Goal: Information Seeking & Learning: Learn about a topic

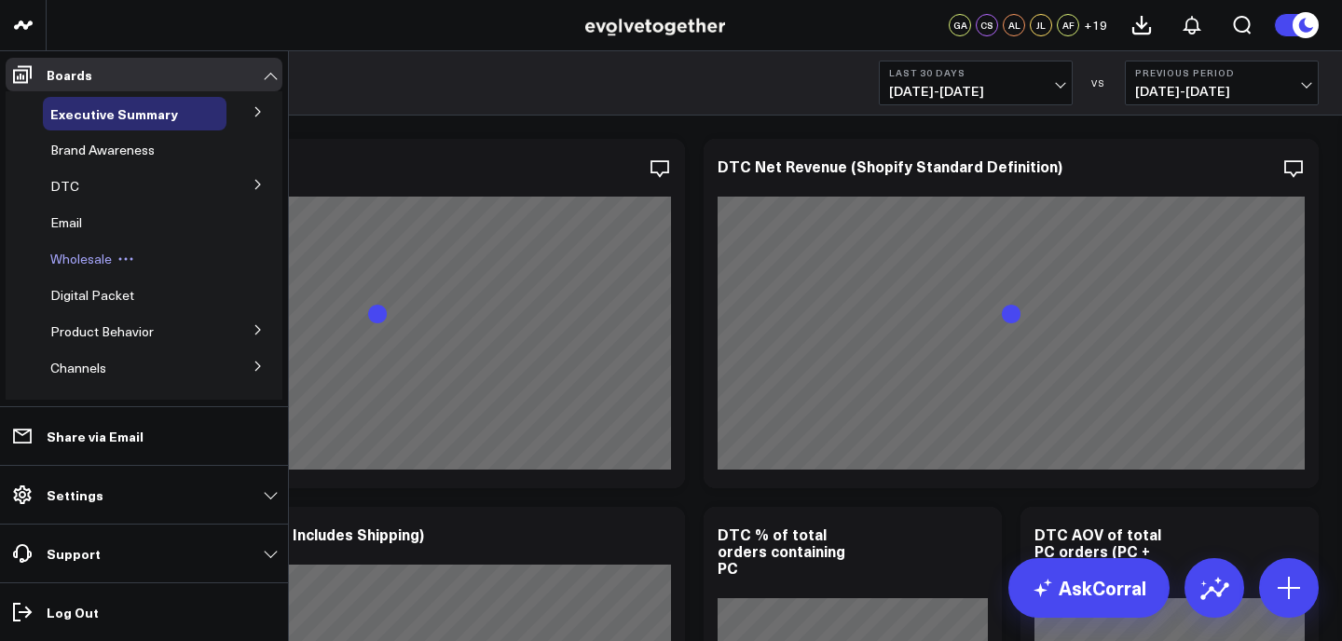
scroll to position [36, 0]
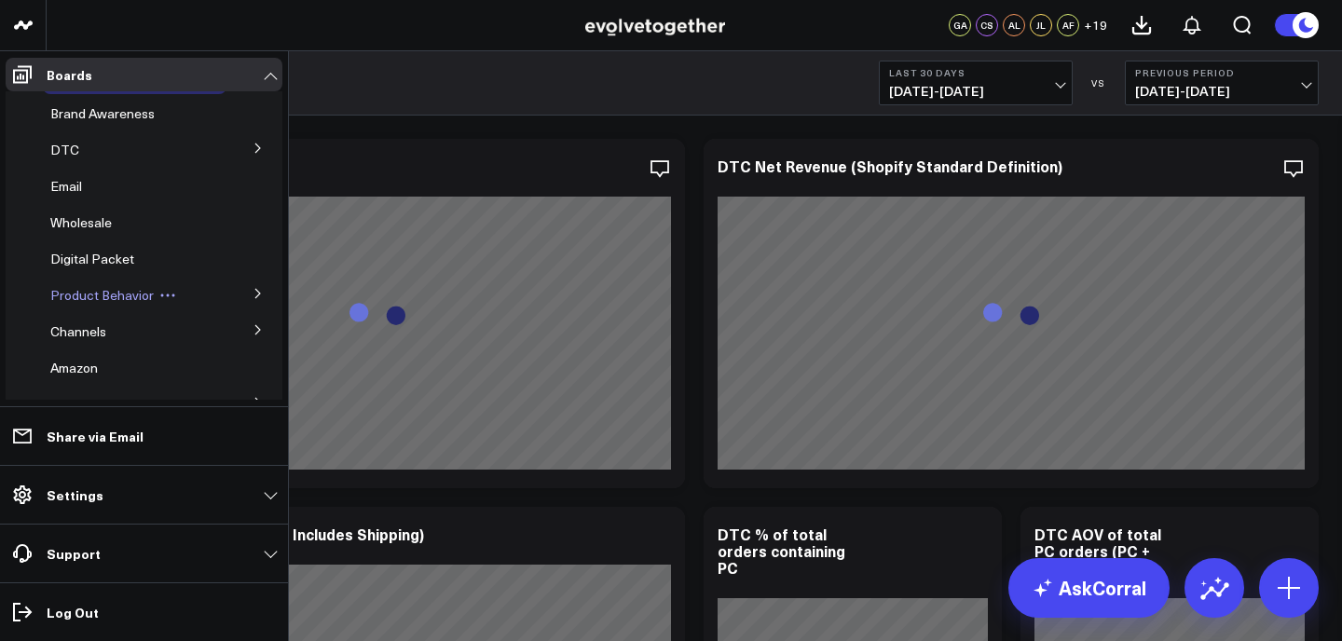
click at [110, 295] on span "Product Behavior" at bounding box center [101, 295] width 103 height 18
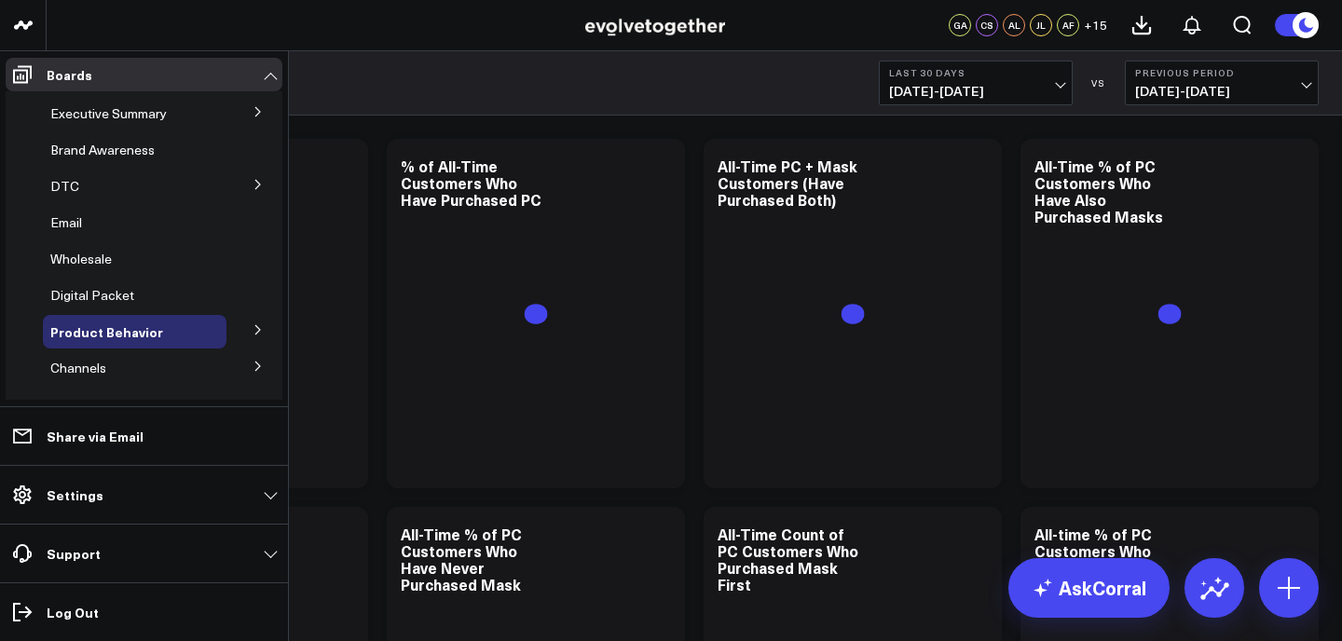
click at [253, 329] on icon at bounding box center [258, 329] width 11 height 11
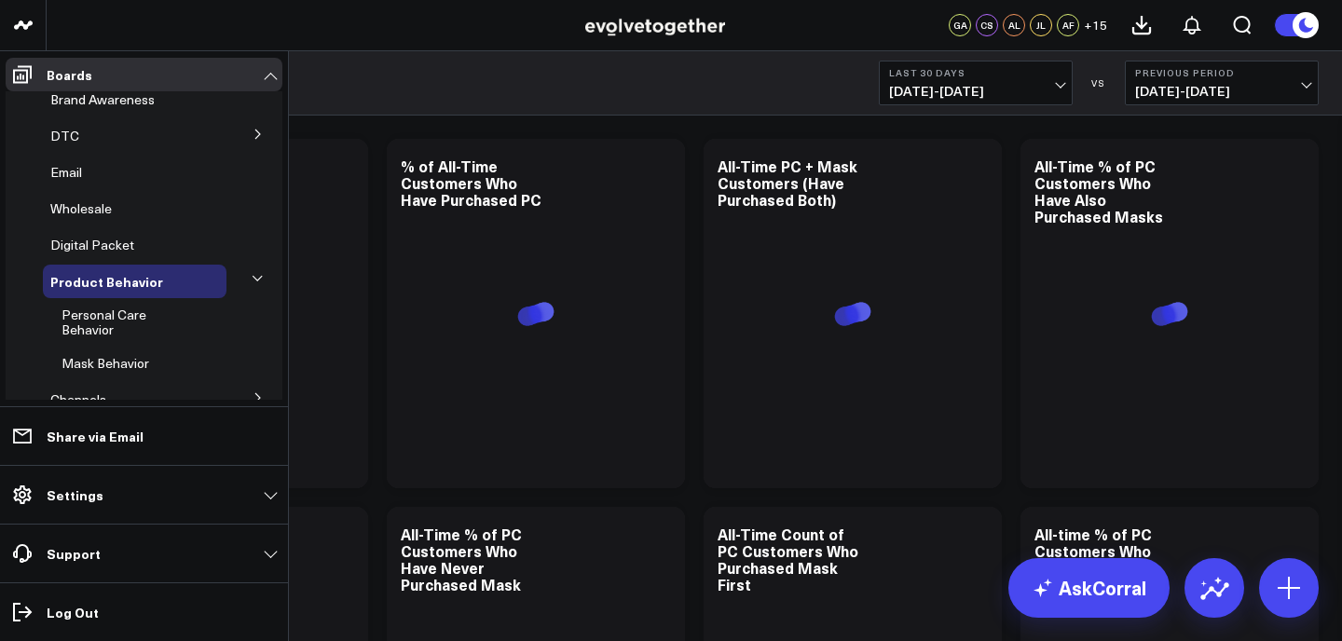
scroll to position [30, 0]
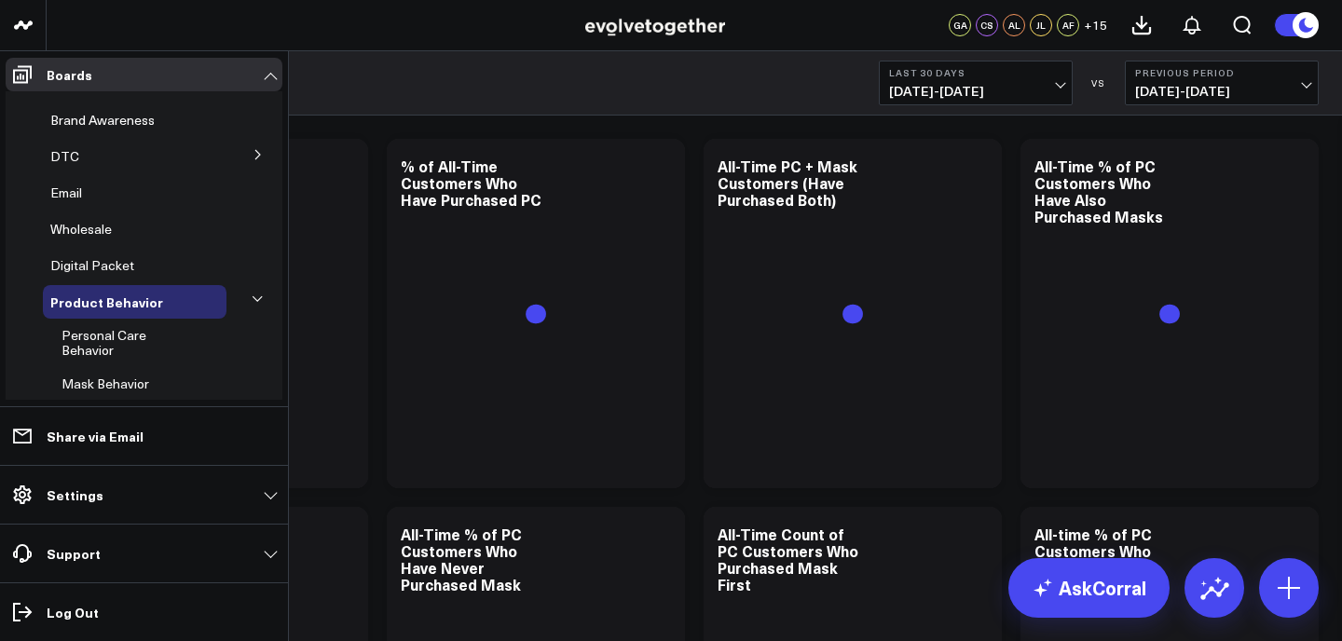
click at [258, 155] on button at bounding box center [258, 154] width 48 height 28
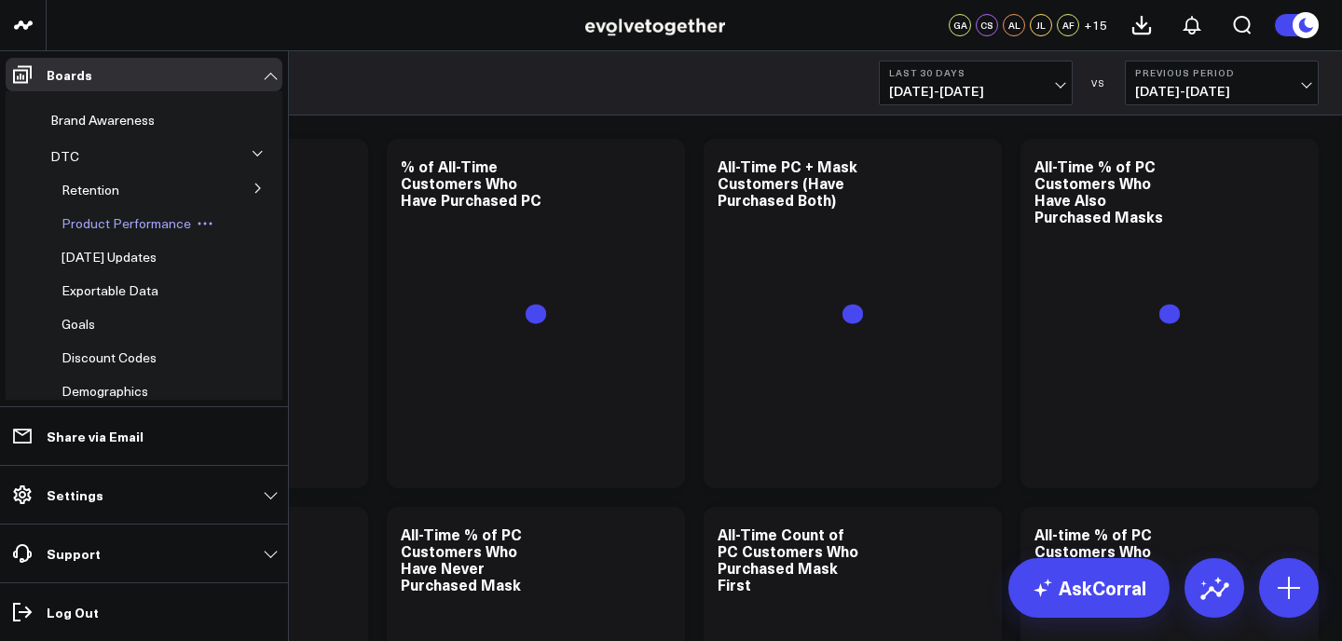
click at [203, 232] on div "Product Performance" at bounding box center [140, 224] width 172 height 34
click at [152, 227] on span "Product Performance" at bounding box center [127, 223] width 130 height 18
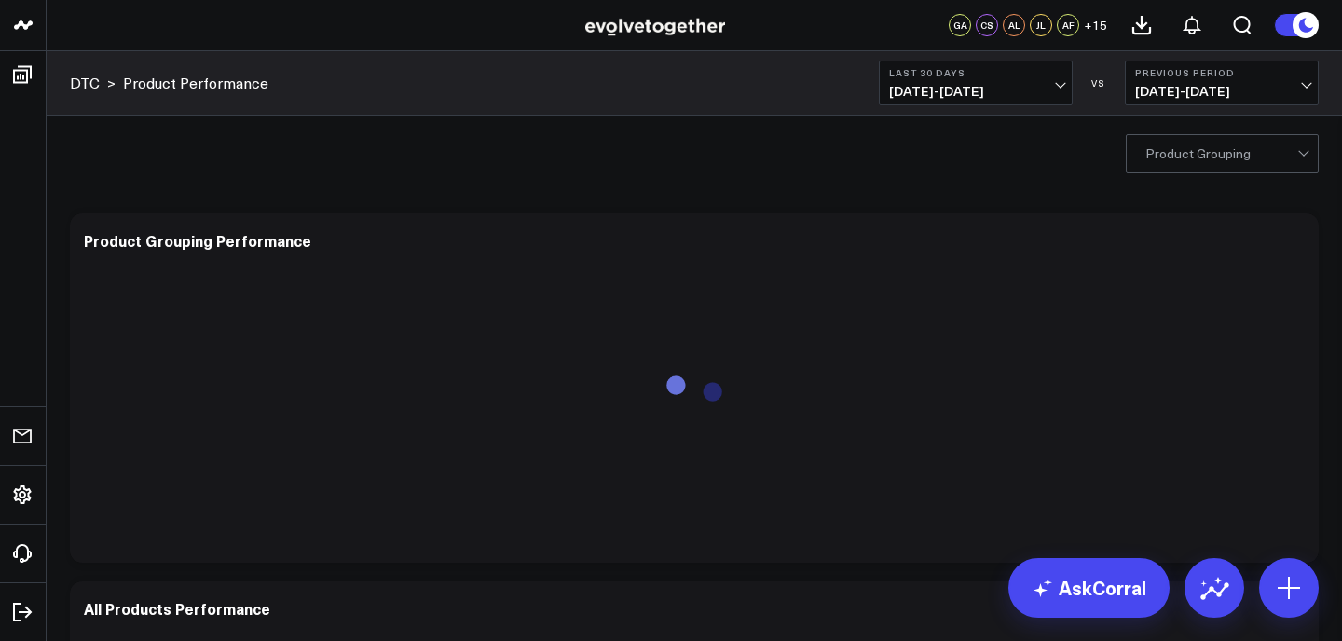
click at [1060, 61] on button "Last 30 Days 07/20/25 - 08/18/25" at bounding box center [976, 83] width 194 height 45
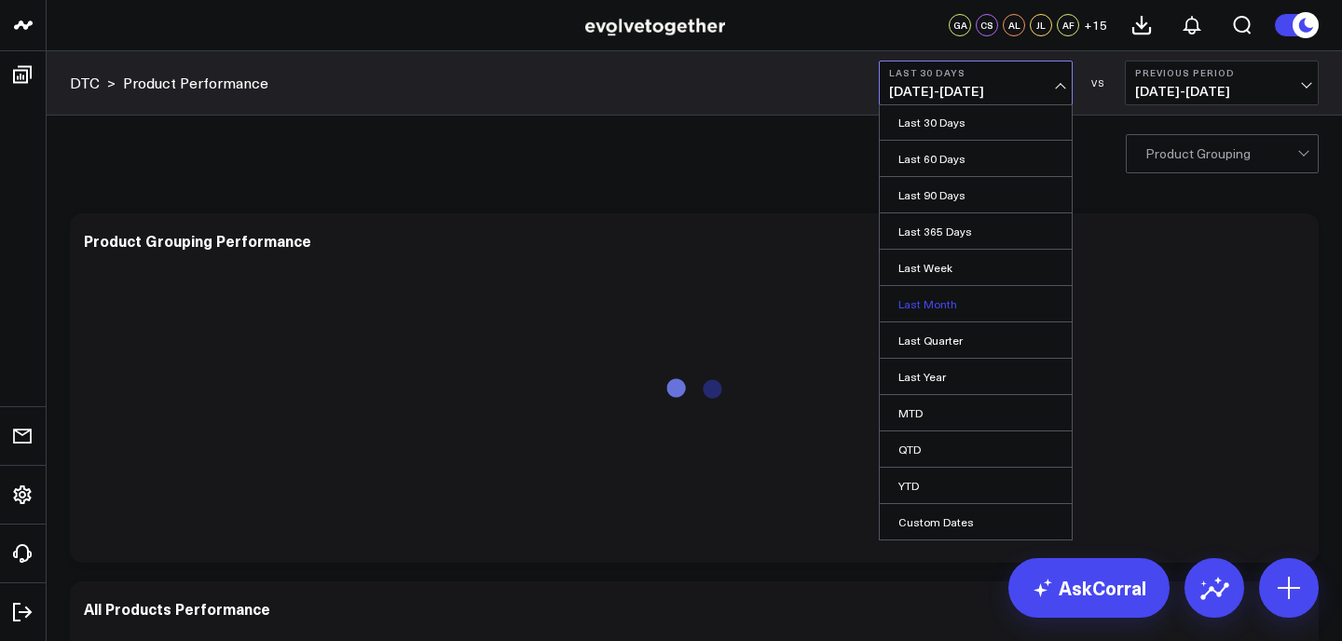
scroll to position [47, 0]
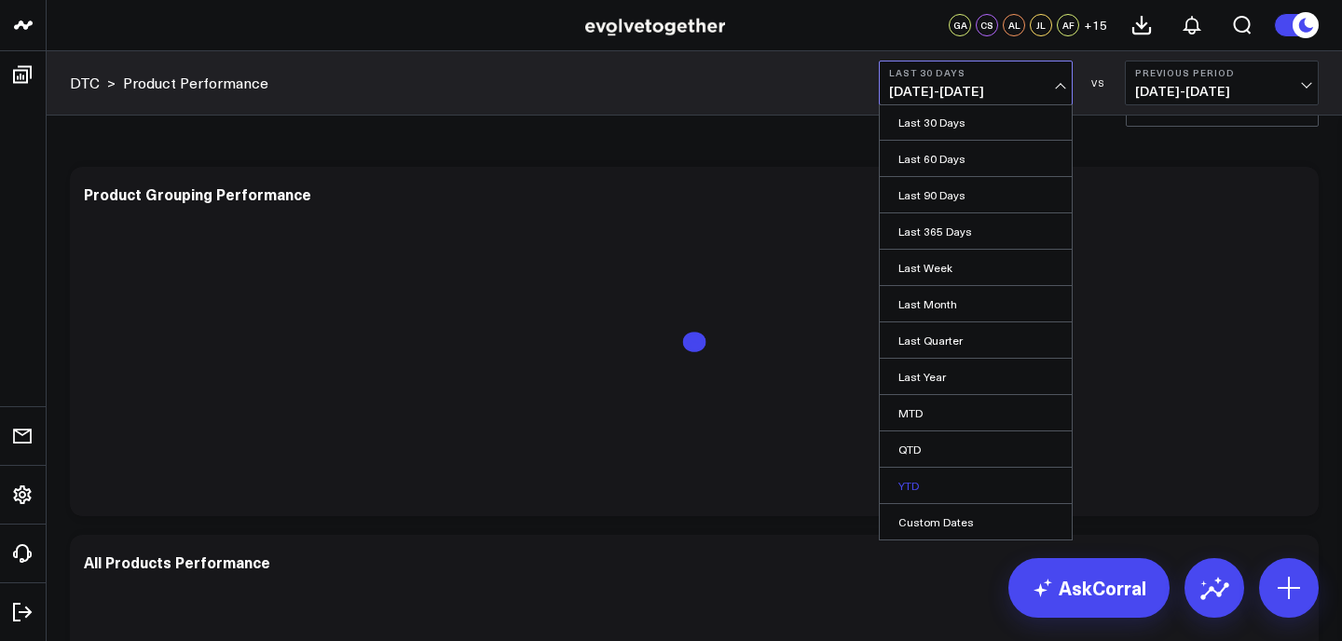
click at [935, 474] on link "YTD" at bounding box center [976, 485] width 192 height 35
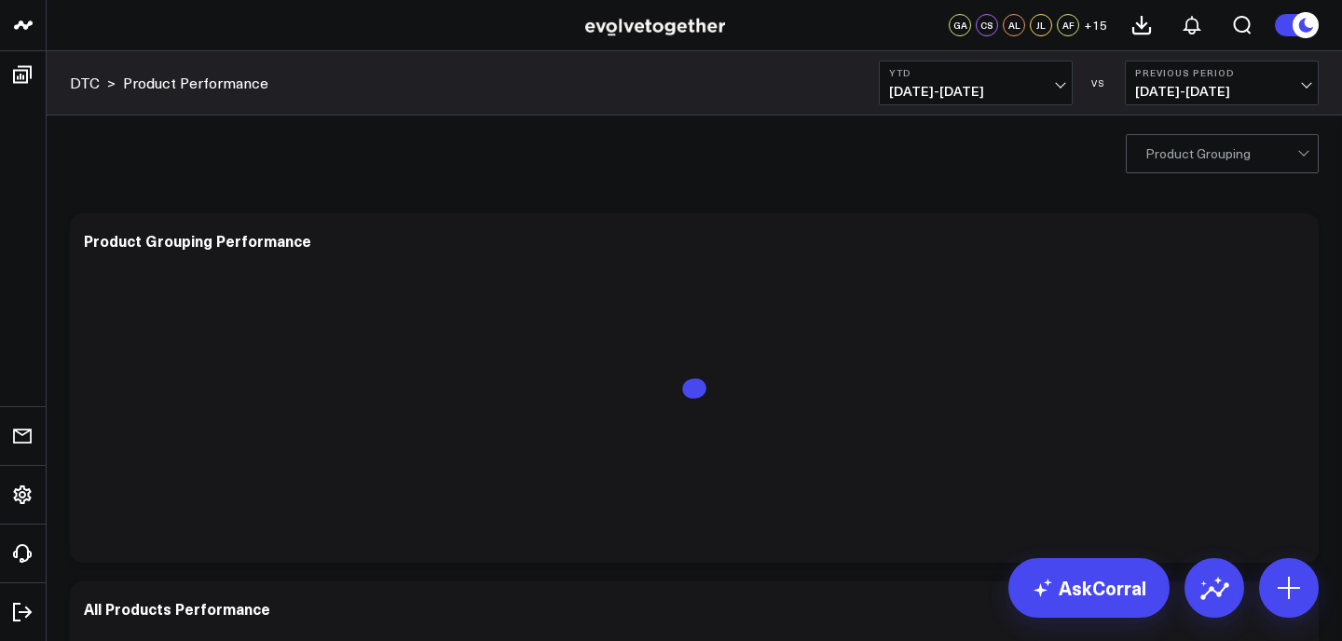
click at [1182, 100] on button "Previous Period 05/16/24 - 12/31/24" at bounding box center [1222, 83] width 194 height 45
click at [1179, 237] on link "No Comparison" at bounding box center [1222, 231] width 192 height 35
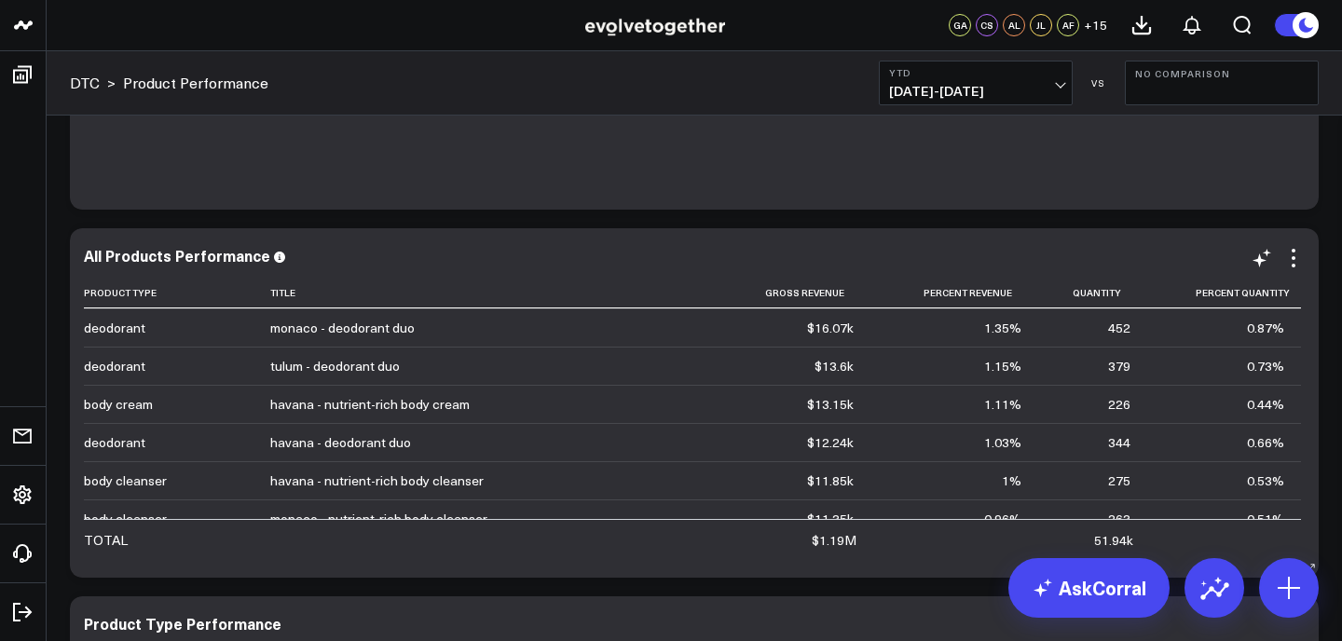
scroll to position [500, 0]
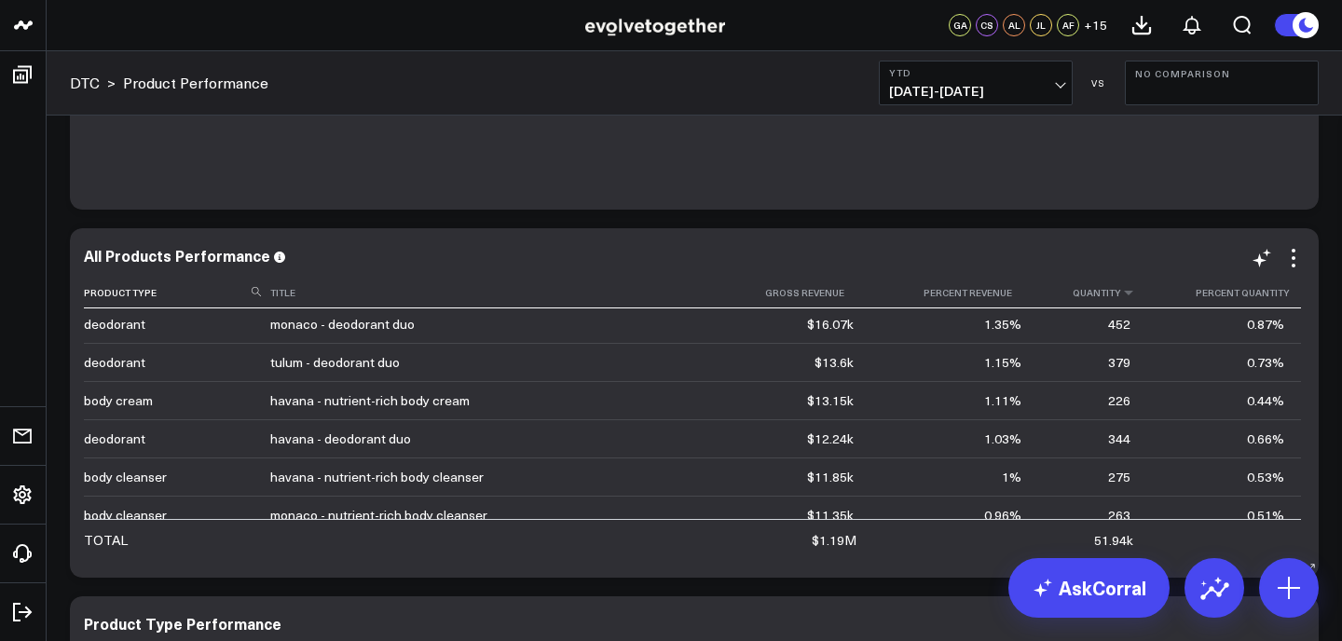
click at [1103, 304] on th "Quantity" at bounding box center [1092, 293] width 109 height 31
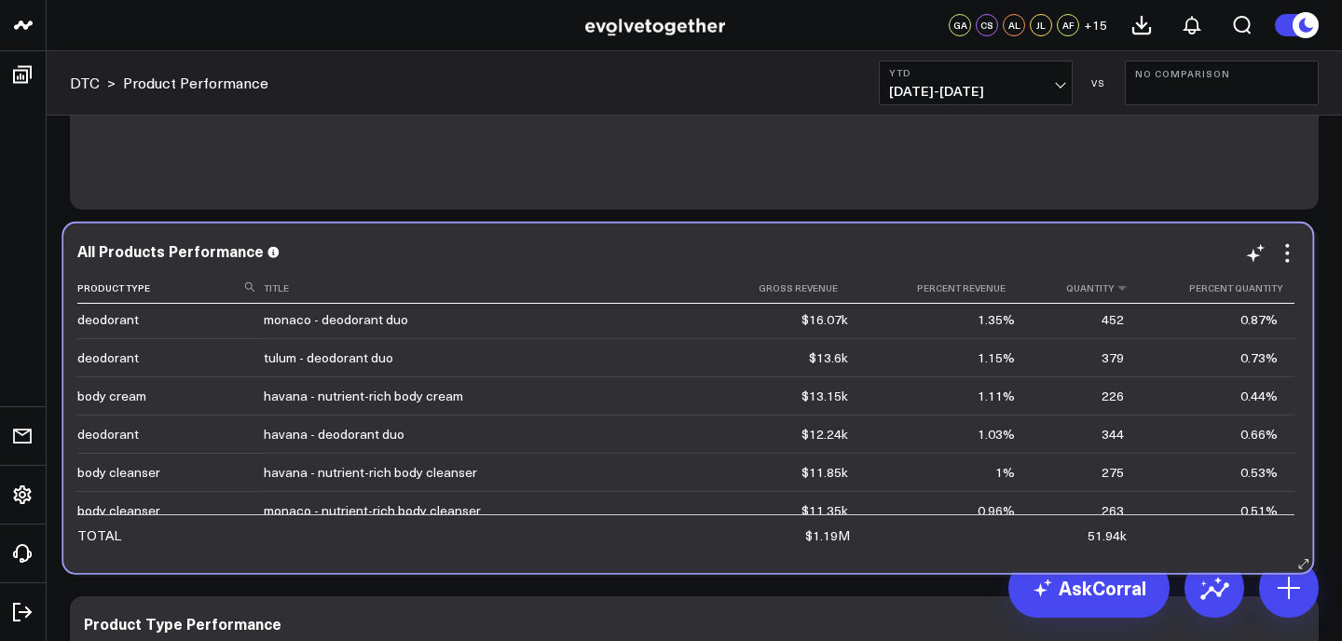
click at [1096, 299] on th "Quantity" at bounding box center [1086, 288] width 109 height 31
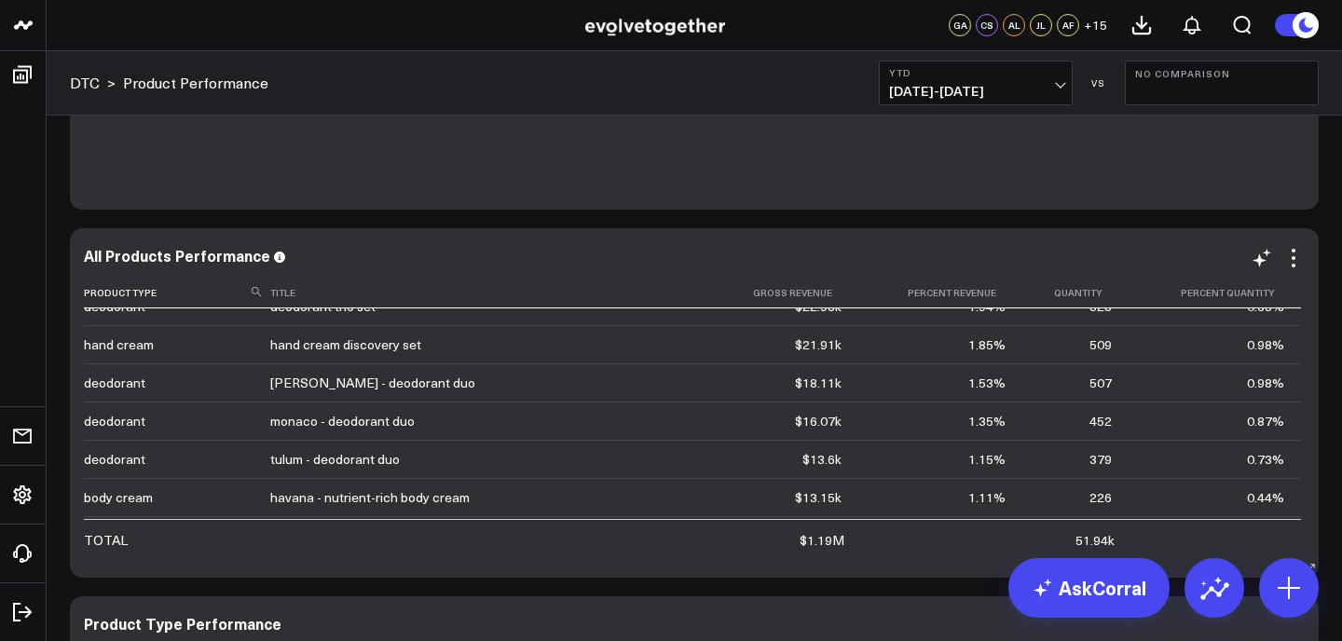
scroll to position [98, 0]
click at [1073, 298] on th "Quantity" at bounding box center [1076, 293] width 106 height 31
click at [1103, 294] on icon at bounding box center [1110, 292] width 15 height 11
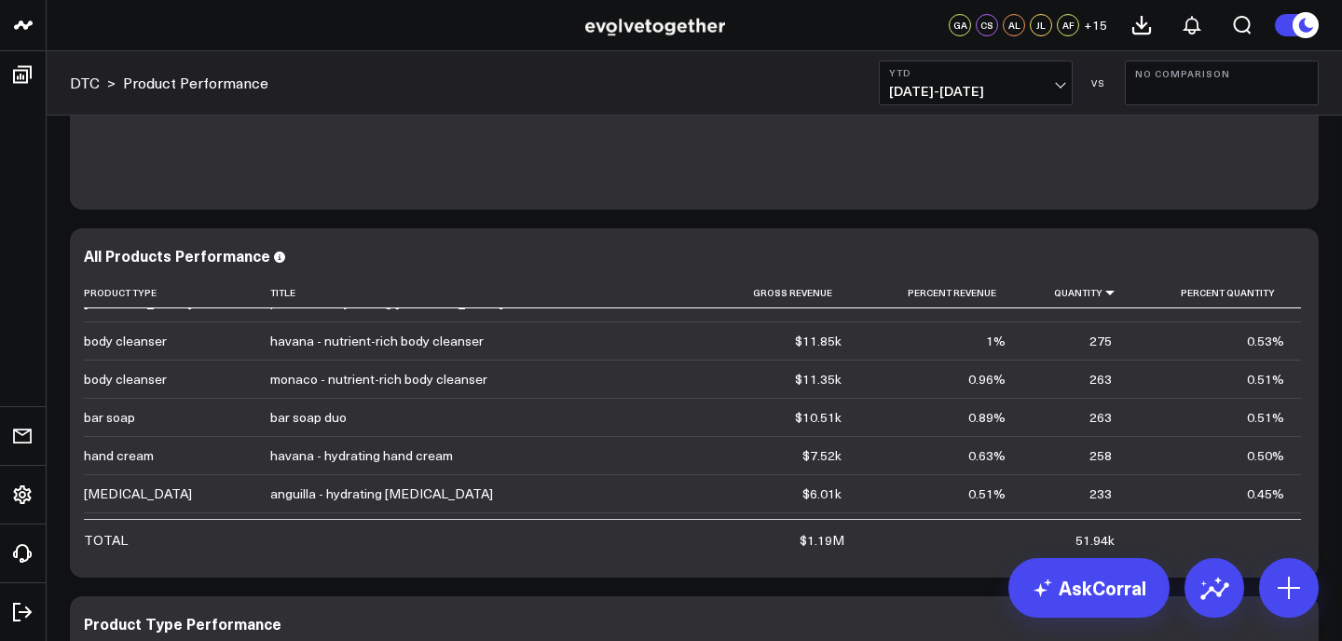
scroll to position [676, 0]
